Goal: Task Accomplishment & Management: Manage account settings

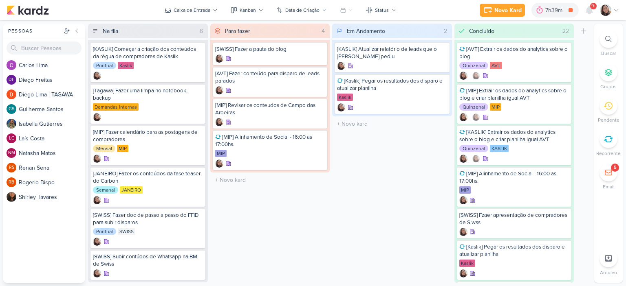
click at [618, 8] on icon at bounding box center [616, 10] width 7 height 7
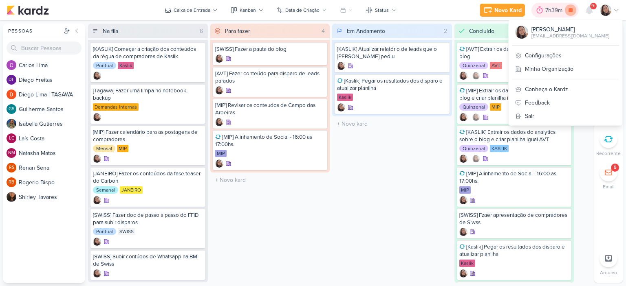
click at [570, 8] on icon at bounding box center [570, 9] width 11 height 11
click at [543, 56] on link "Configurações" at bounding box center [565, 55] width 114 height 13
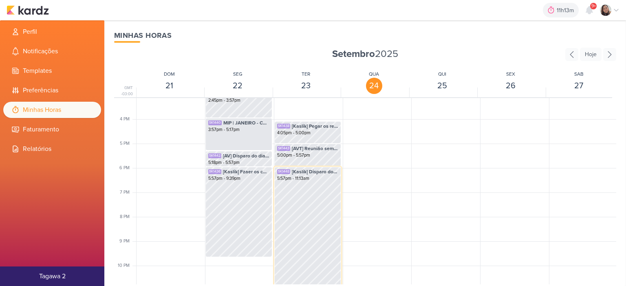
scroll to position [400, 0]
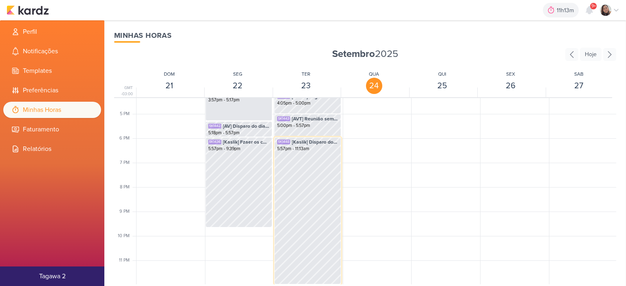
click at [304, 211] on div "SK1448 [Kaslik] Disparo do dia 24/09 - Médicos 5:57pm - 11:13am" at bounding box center [307, 210] width 67 height 147
select select "pm"
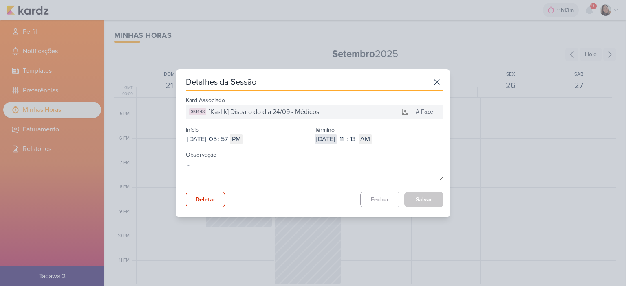
click at [337, 138] on input "2025-09-24" at bounding box center [326, 139] width 22 height 10
type input "2025-09-23"
click at [346, 143] on input "11" at bounding box center [342, 139] width 10 height 10
type input "07"
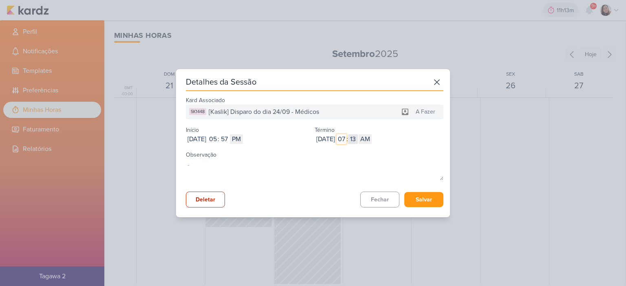
type input "07"
click at [358, 138] on input "13" at bounding box center [353, 139] width 10 height 10
type input "43"
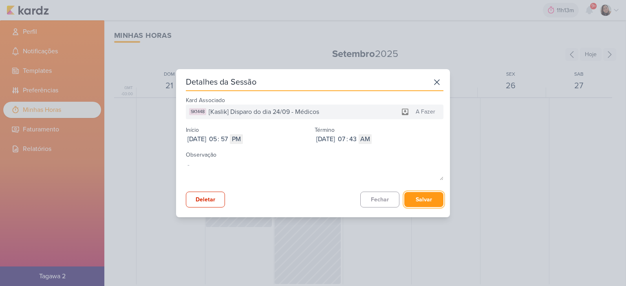
click at [411, 196] on button "Salvar" at bounding box center [423, 199] width 39 height 15
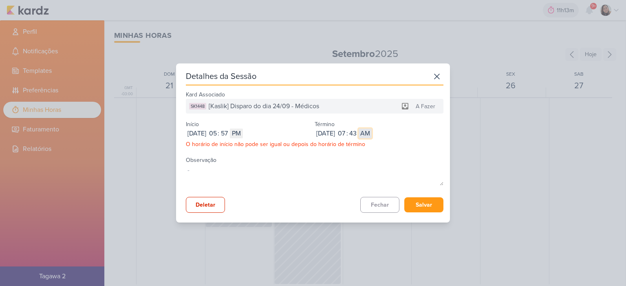
click at [372, 133] on select "AM PM" at bounding box center [365, 134] width 13 height 10
select select "pm"
click at [372, 129] on select "AM PM" at bounding box center [365, 134] width 13 height 10
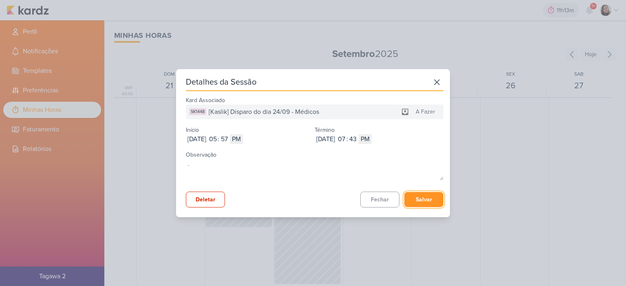
click at [427, 200] on button "Salvar" at bounding box center [423, 199] width 39 height 15
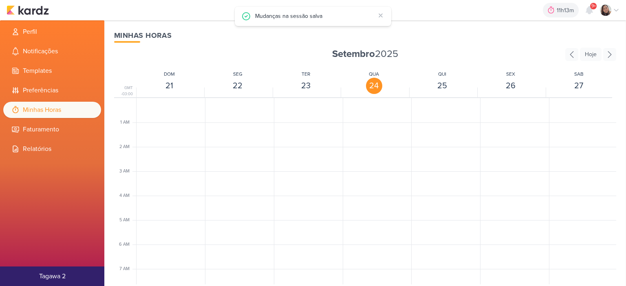
scroll to position [285, 0]
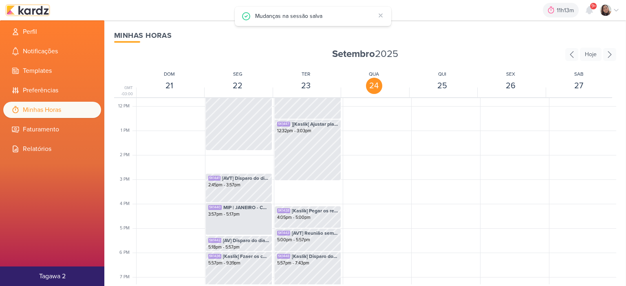
click at [41, 13] on img at bounding box center [28, 10] width 42 height 10
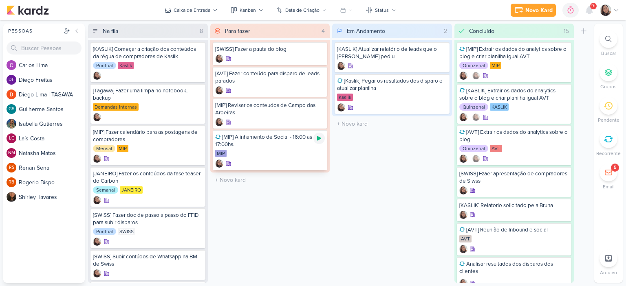
click at [320, 137] on icon at bounding box center [319, 138] width 4 height 4
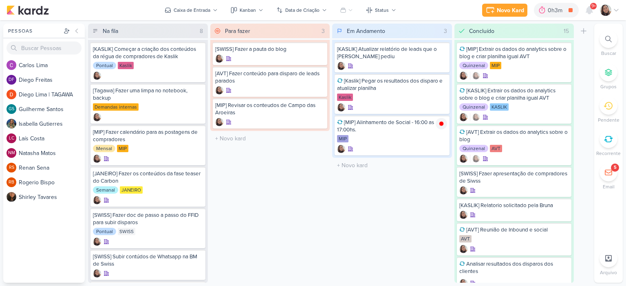
click at [616, 11] on icon at bounding box center [616, 10] width 4 height 2
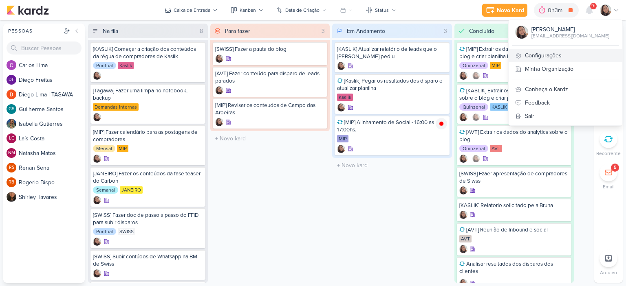
click at [545, 54] on link "Configurações" at bounding box center [565, 55] width 114 height 13
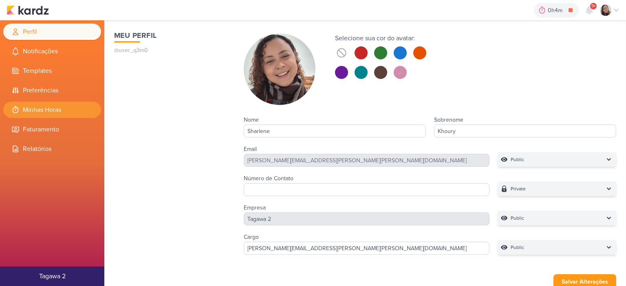
click at [55, 109] on li "Minhas Horas" at bounding box center [52, 110] width 98 height 16
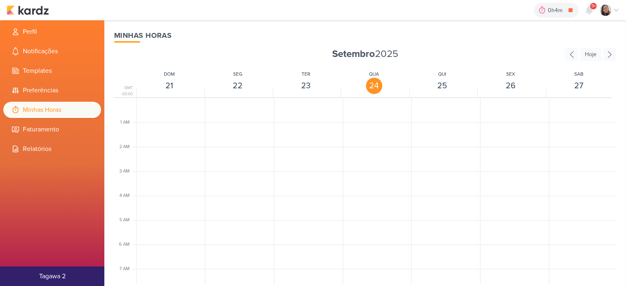
scroll to position [192, 0]
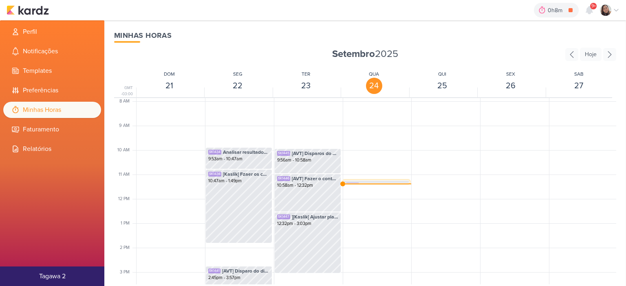
click at [388, 181] on div "SK1444 [MIP] Alinhamento de Social - 16:00 as 17:00hs. 11:14am - 11:23am" at bounding box center [376, 188] width 66 height 15
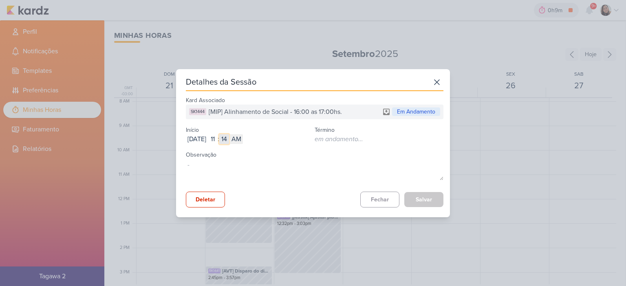
click at [229, 138] on input "14" at bounding box center [224, 139] width 10 height 10
type input "00"
click at [417, 198] on button "Salvar" at bounding box center [423, 199] width 39 height 15
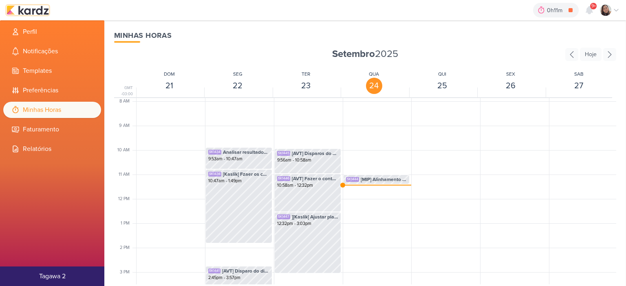
click at [40, 11] on img at bounding box center [28, 10] width 42 height 10
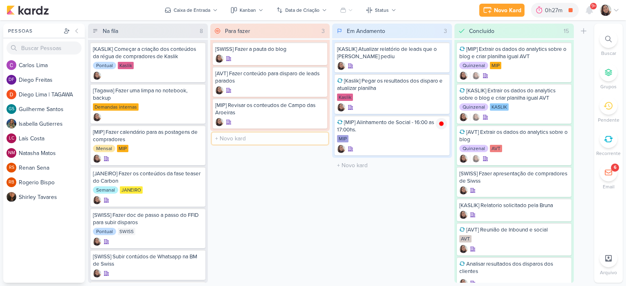
click at [284, 139] on input "text" at bounding box center [270, 139] width 117 height 12
type input "[AVT] Fazer conteudo para e-mail de Jatobás entrada zero"
click at [439, 84] on icon at bounding box center [441, 82] width 7 height 7
